Goal: Task Accomplishment & Management: Complete application form

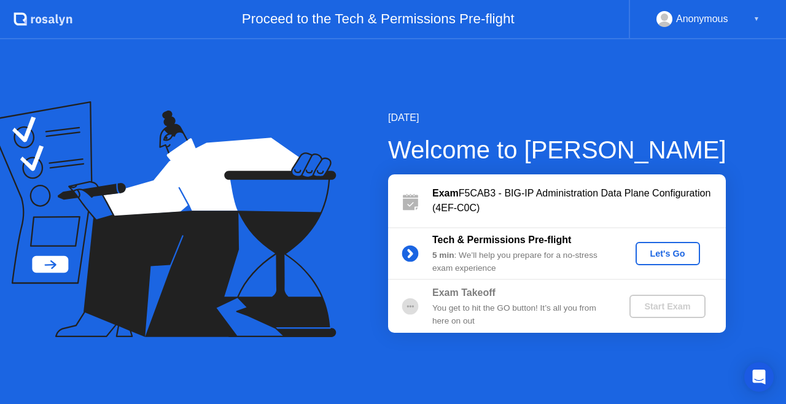
click at [676, 250] on div "Let's Go" at bounding box center [667, 254] width 55 height 10
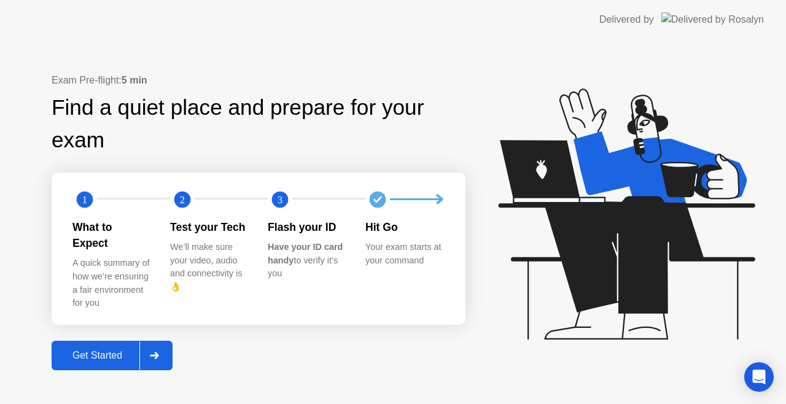
click at [85, 350] on div "Get Started" at bounding box center [97, 355] width 84 height 11
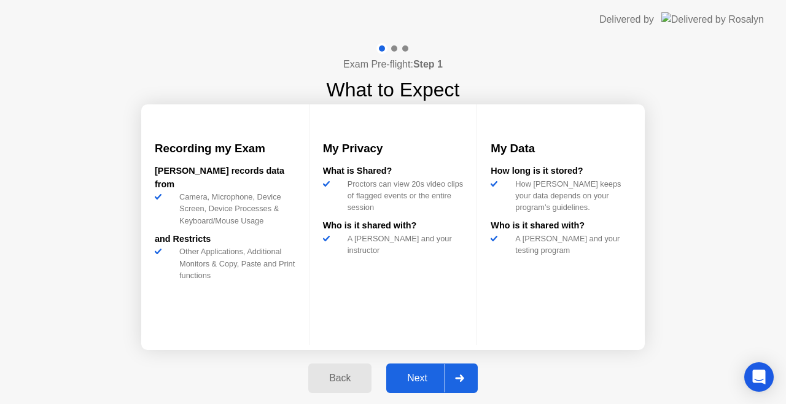
click at [408, 376] on div "Next" at bounding box center [417, 378] width 55 height 11
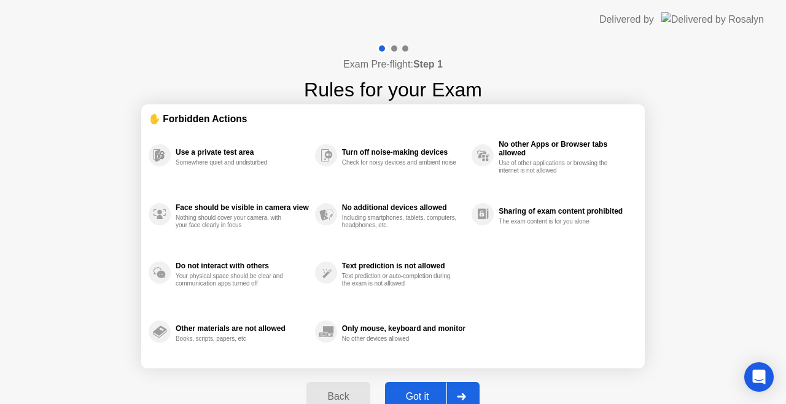
click at [413, 394] on div "Got it" at bounding box center [418, 396] width 58 height 11
select select "Available cameras"
select select "Available speakers"
select select "Available microphones"
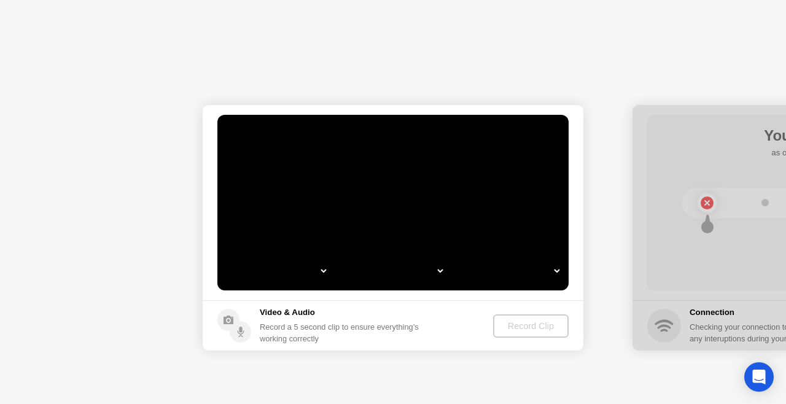
select select "**********"
select select "*******"
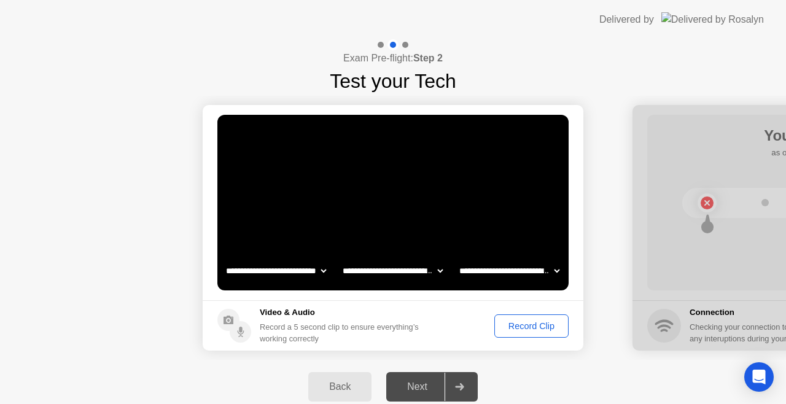
click at [543, 325] on div "Record Clip" at bounding box center [531, 326] width 66 height 10
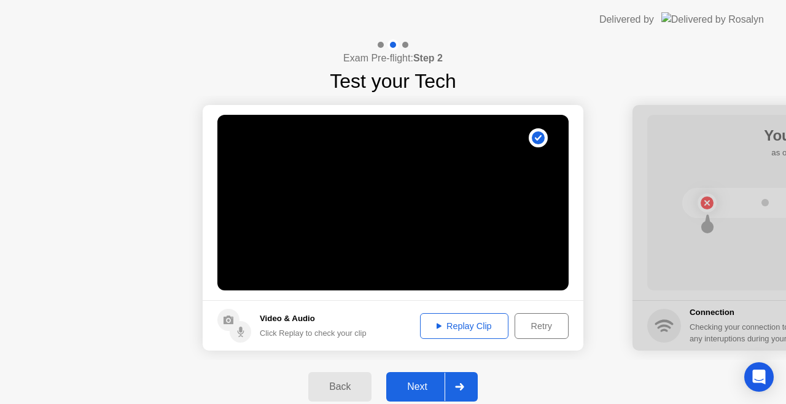
click at [421, 392] on div "Next" at bounding box center [417, 386] width 55 height 11
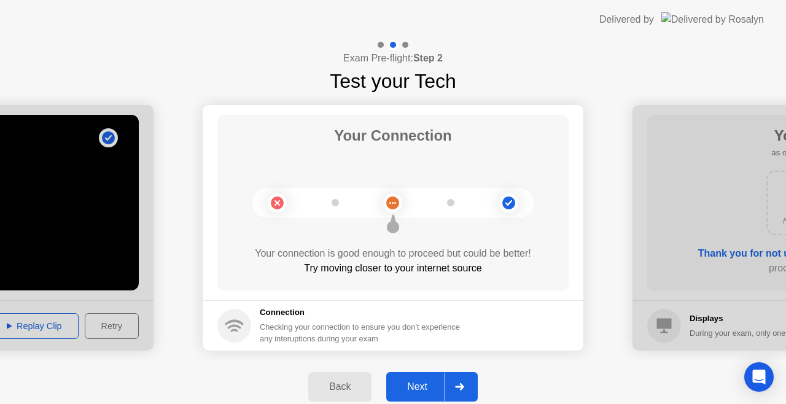
click at [415, 392] on div "Next" at bounding box center [417, 386] width 55 height 11
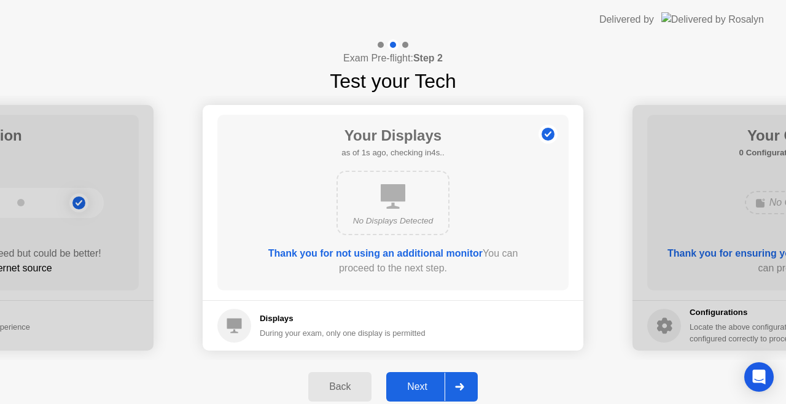
click at [415, 392] on div "Next" at bounding box center [417, 386] width 55 height 11
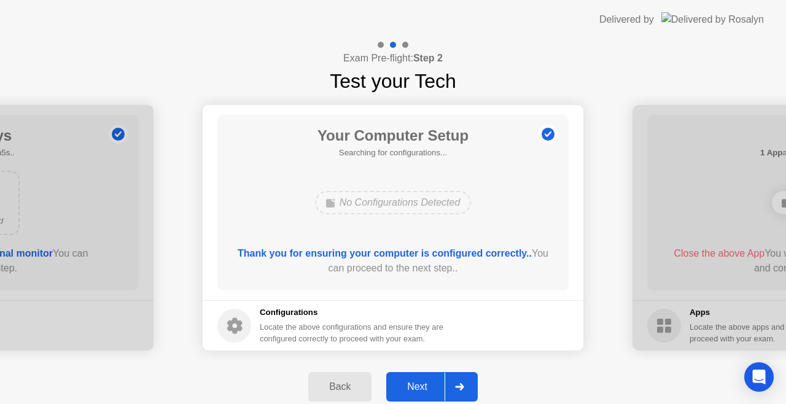
click at [415, 392] on div "Next" at bounding box center [417, 386] width 55 height 11
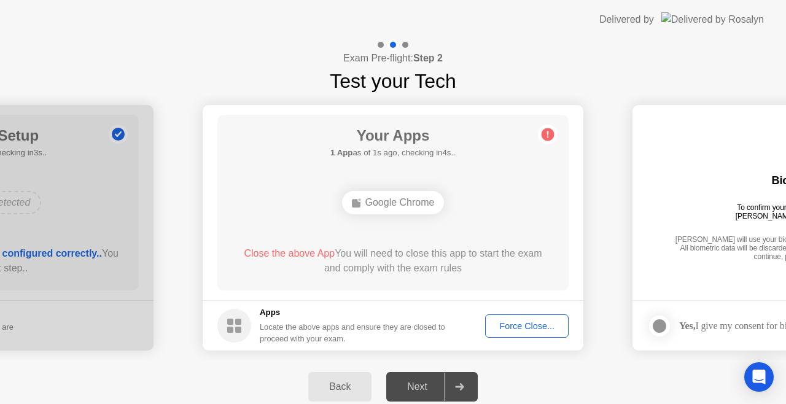
click at [511, 328] on div "Force Close..." at bounding box center [526, 326] width 75 height 10
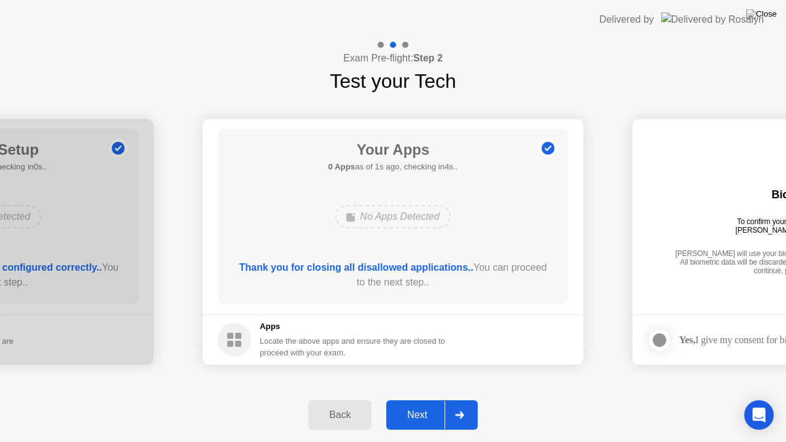
click at [405, 403] on div "Next" at bounding box center [417, 414] width 55 height 11
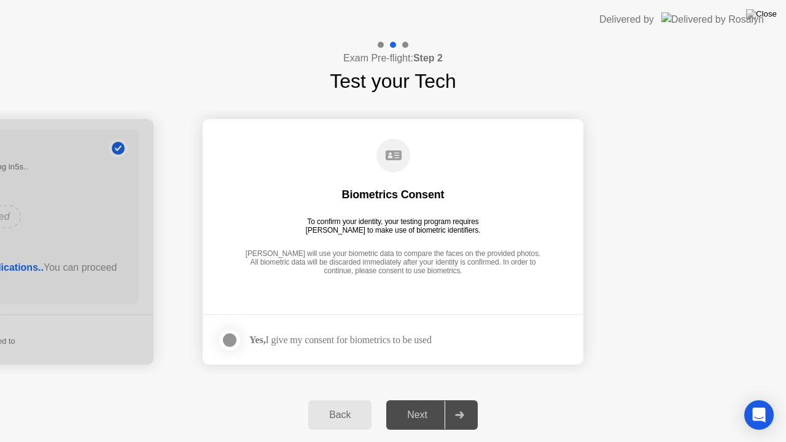
click at [225, 338] on div at bounding box center [229, 340] width 15 height 15
click at [419, 403] on div "Next" at bounding box center [417, 414] width 55 height 11
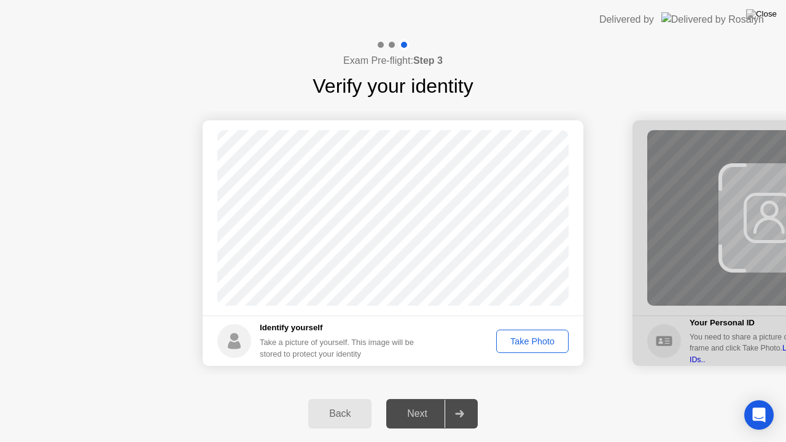
click at [533, 343] on div "Take Photo" at bounding box center [532, 341] width 64 height 10
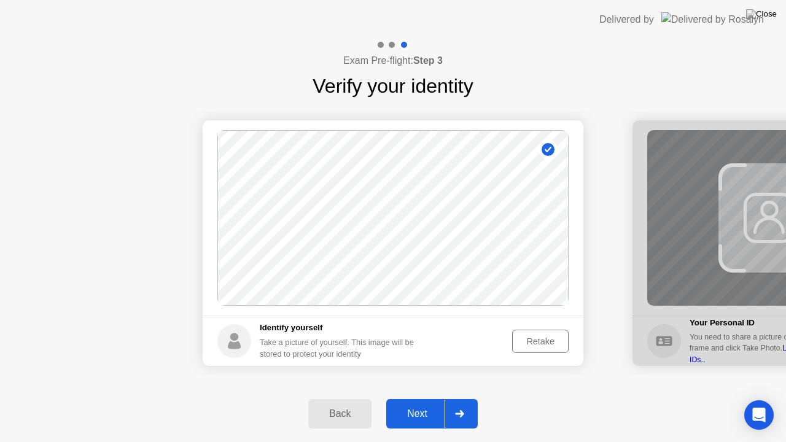
click at [417, 403] on div "Next" at bounding box center [417, 413] width 55 height 11
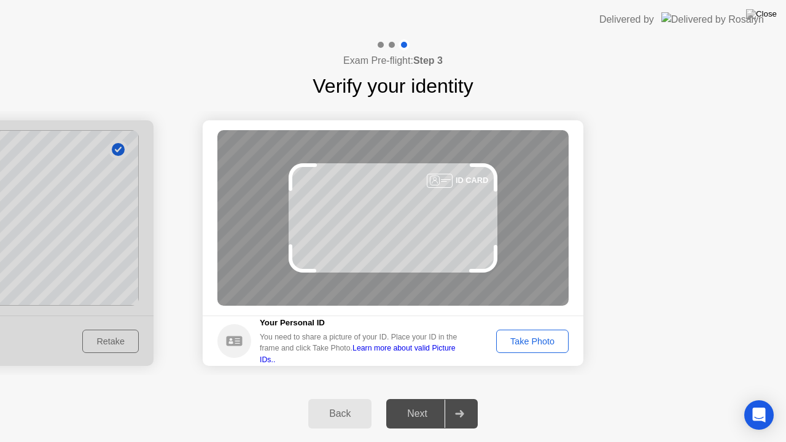
click at [527, 341] on div "Take Photo" at bounding box center [532, 341] width 64 height 10
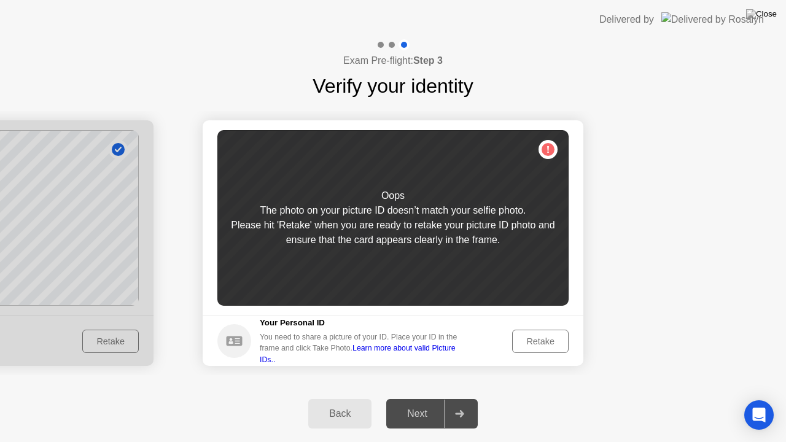
click at [527, 341] on div "Retake" at bounding box center [540, 341] width 48 height 10
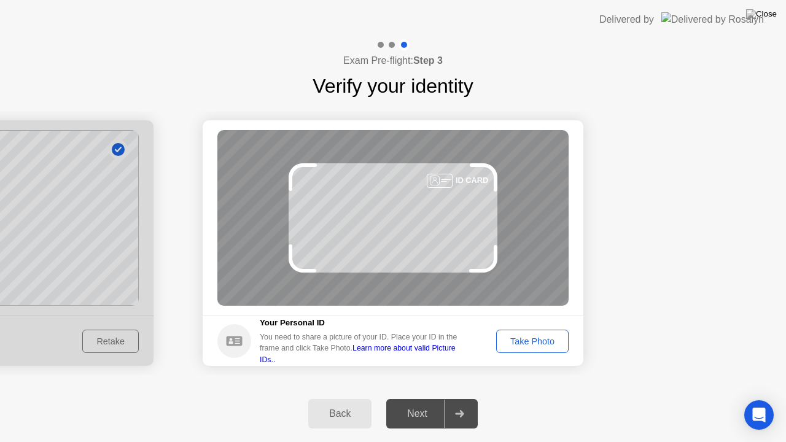
click at [527, 341] on div "Take Photo" at bounding box center [532, 341] width 64 height 10
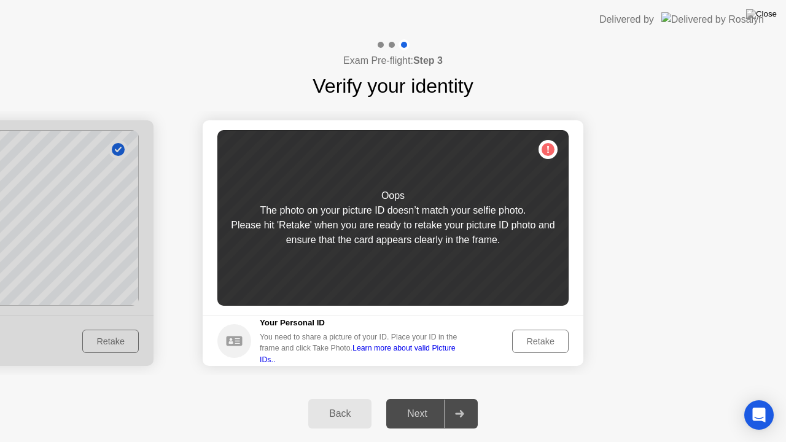
click at [527, 341] on div "Retake" at bounding box center [540, 341] width 48 height 10
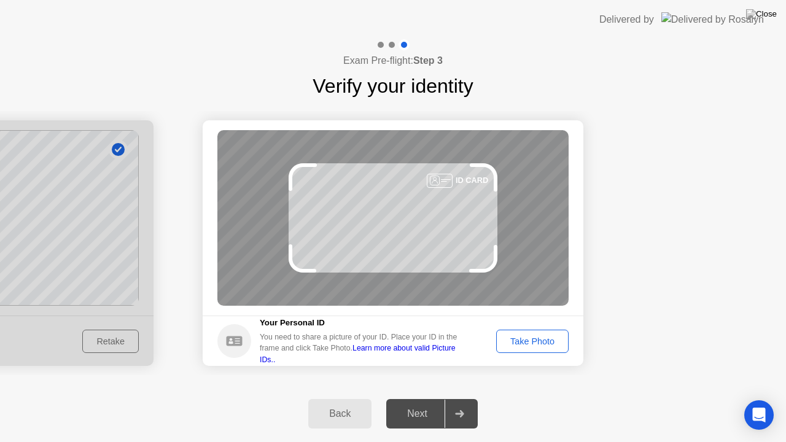
click at [527, 341] on div "Take Photo" at bounding box center [532, 341] width 64 height 10
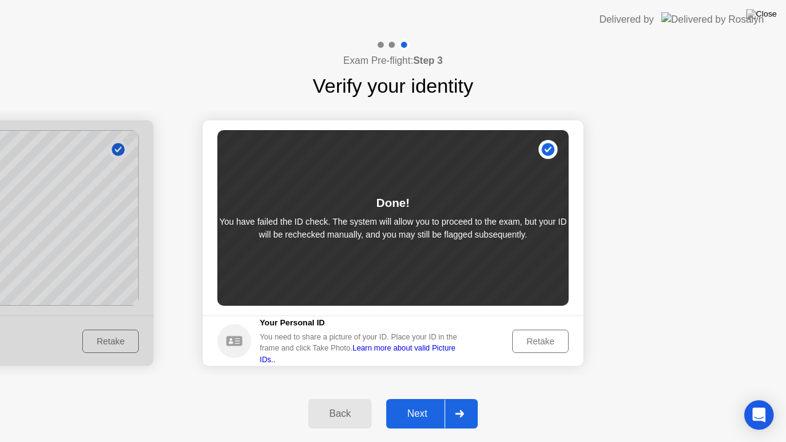
click at [428, 403] on div "Next" at bounding box center [417, 413] width 55 height 11
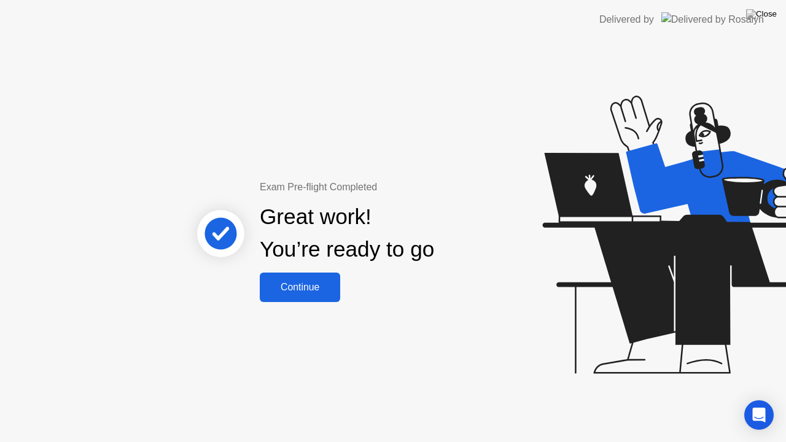
click at [308, 282] on div "Continue" at bounding box center [299, 287] width 73 height 11
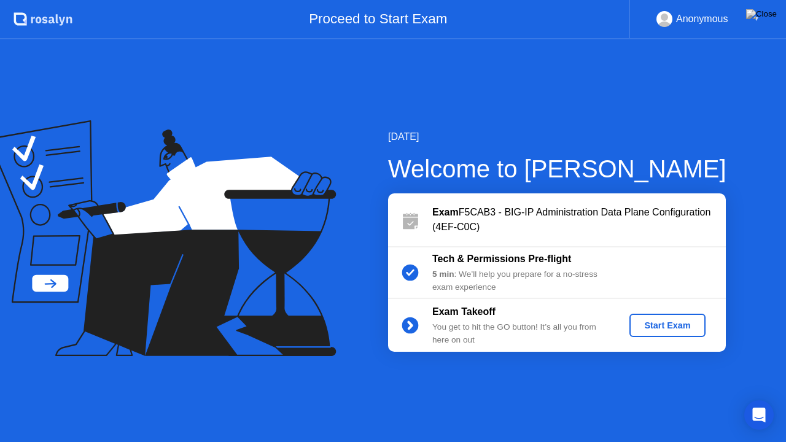
click at [667, 328] on div "Start Exam" at bounding box center [667, 325] width 66 height 10
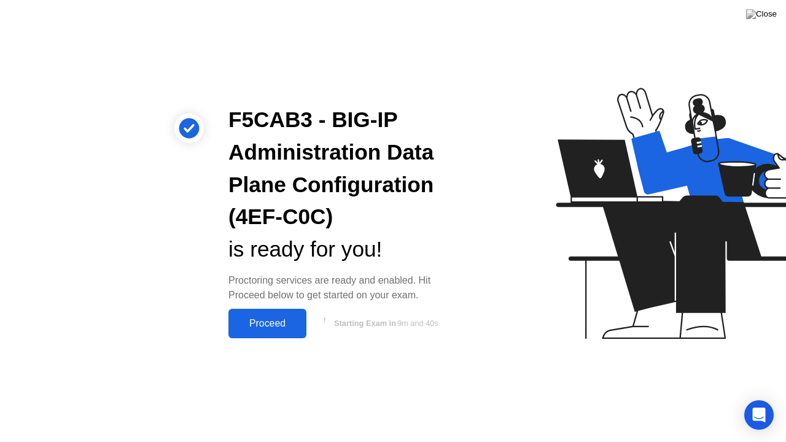
click at [263, 322] on div "Proceed" at bounding box center [267, 323] width 71 height 11
